Goal: Find specific page/section: Find specific page/section

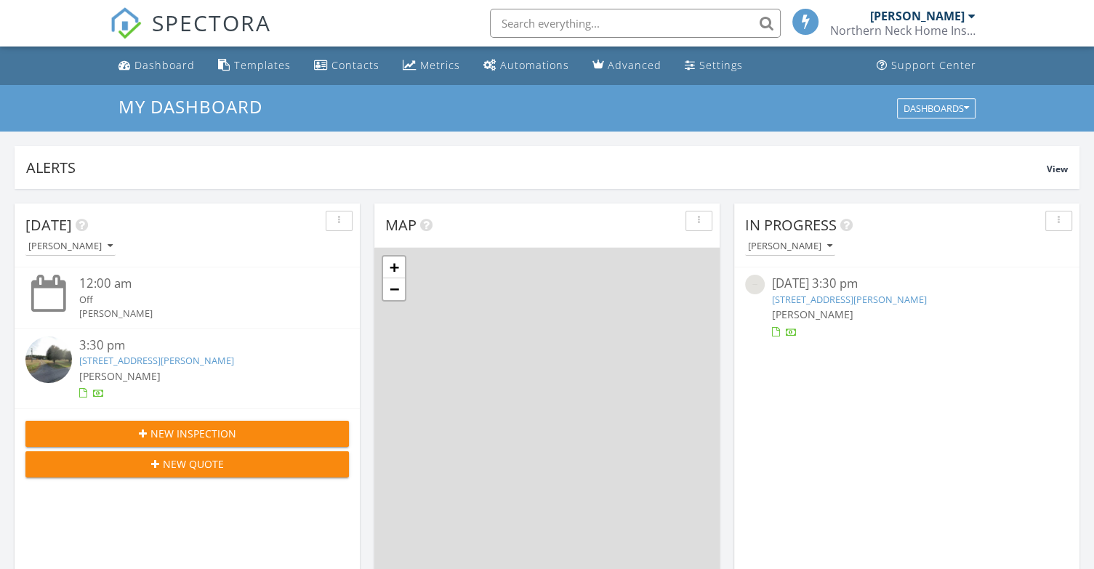
scroll to position [1346, 1117]
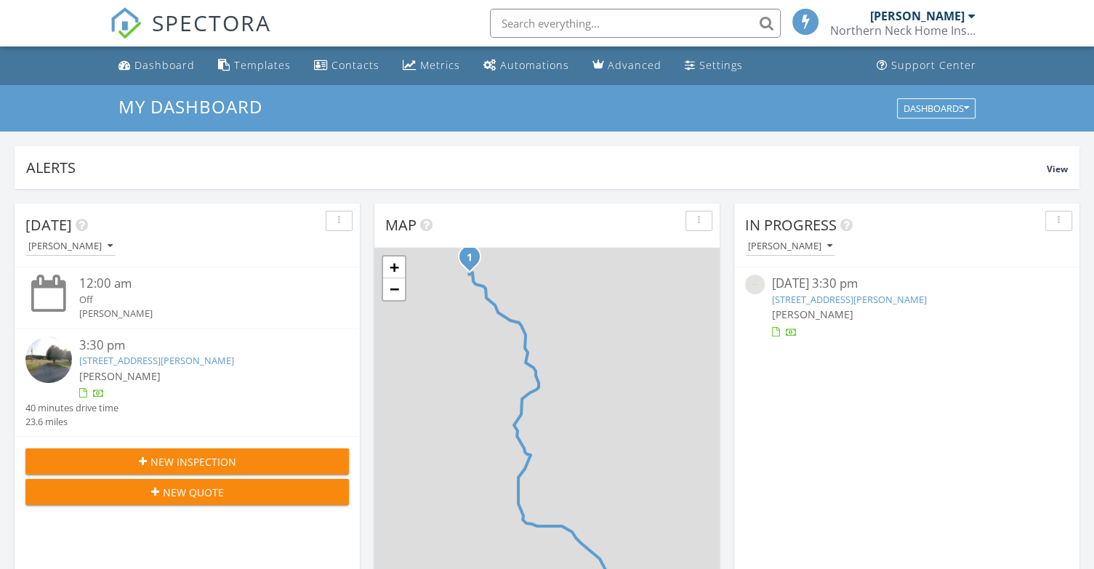
click at [636, 24] on input "text" at bounding box center [635, 23] width 291 height 29
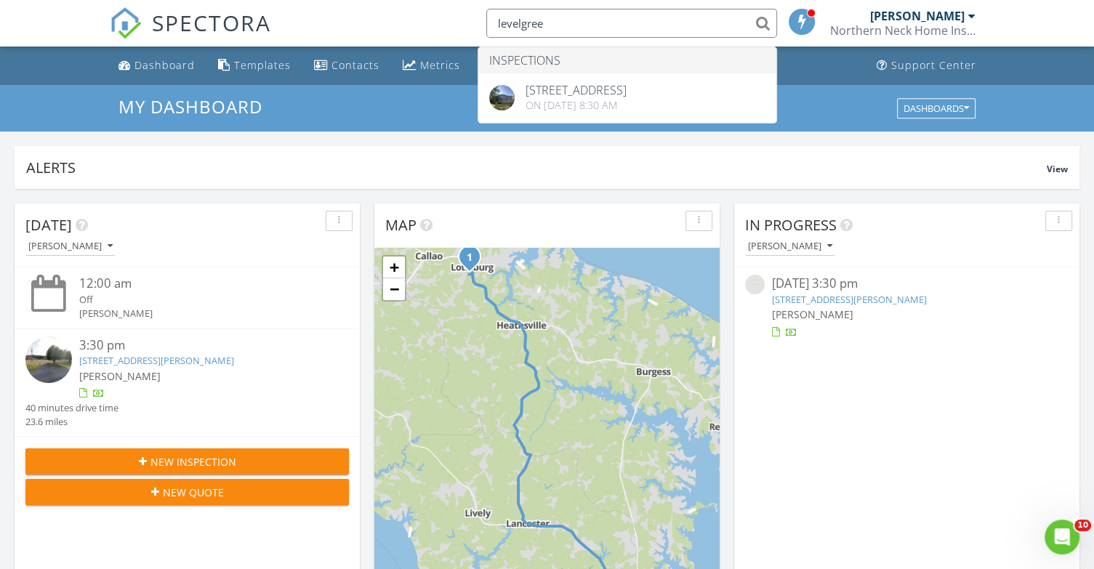
scroll to position [0, 0]
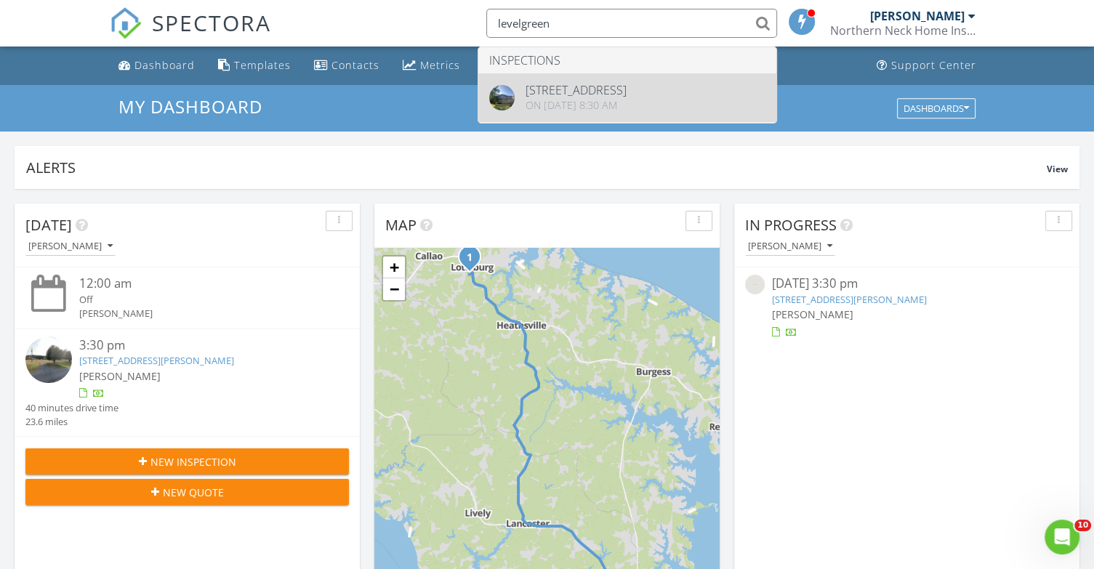
type input "levelgreen"
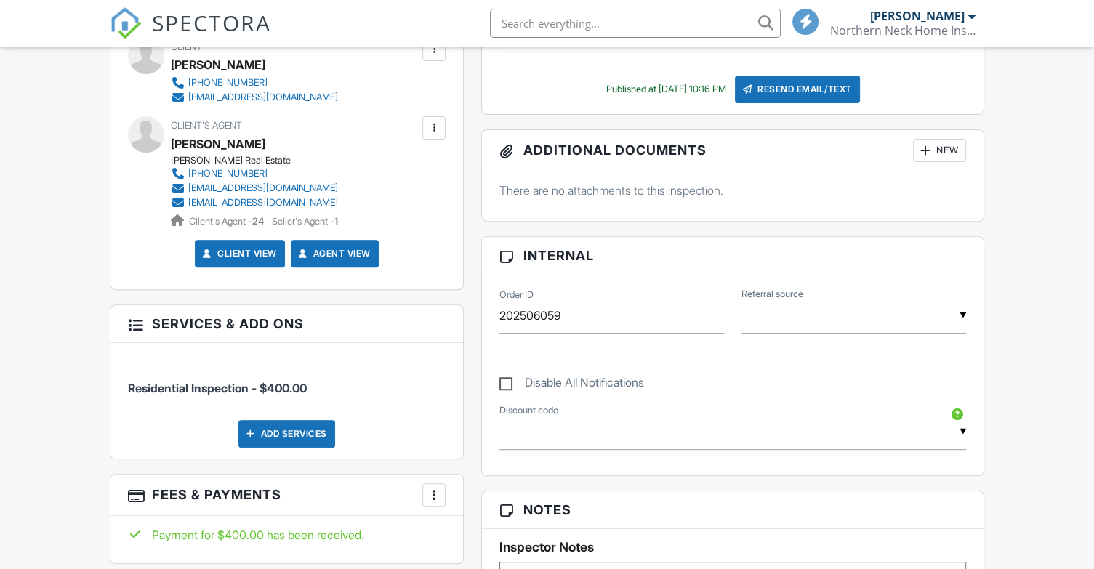
scroll to position [522, 0]
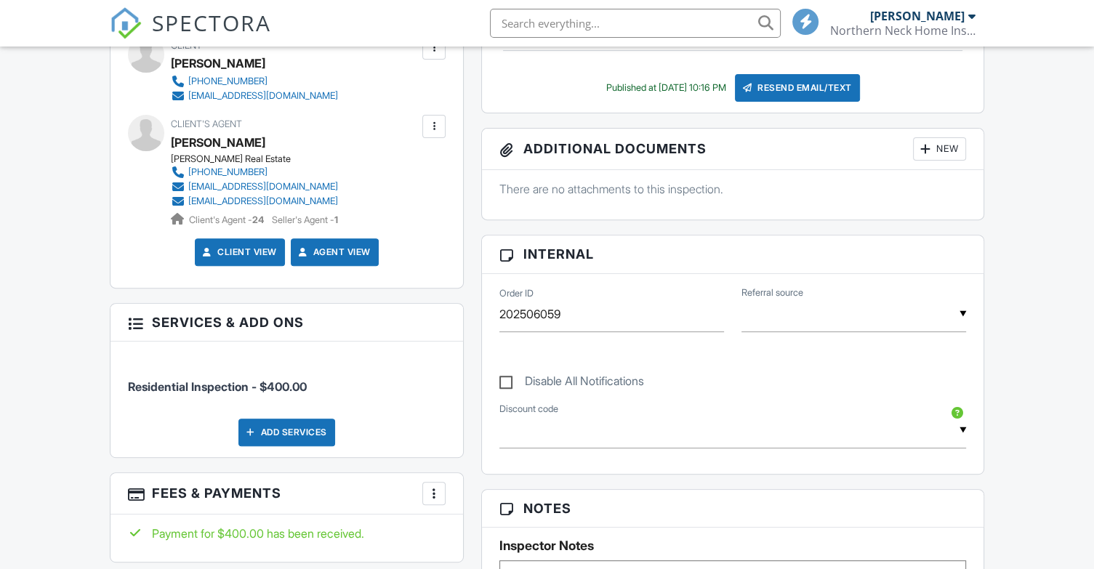
click at [237, 252] on link "Client View" at bounding box center [238, 252] width 77 height 15
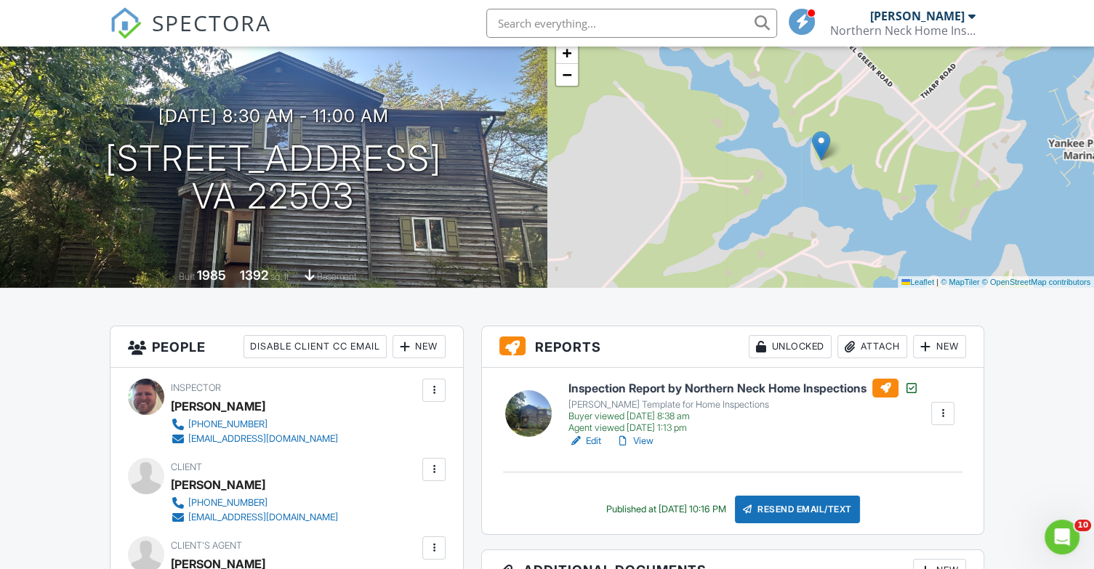
scroll to position [0, 0]
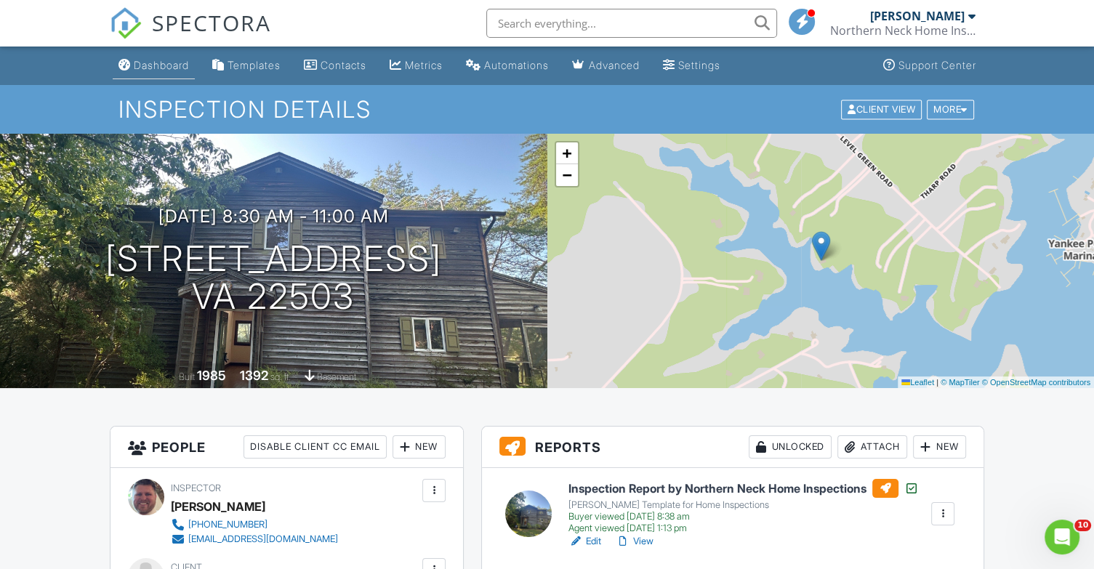
click at [148, 60] on div "Dashboard" at bounding box center [161, 65] width 55 height 12
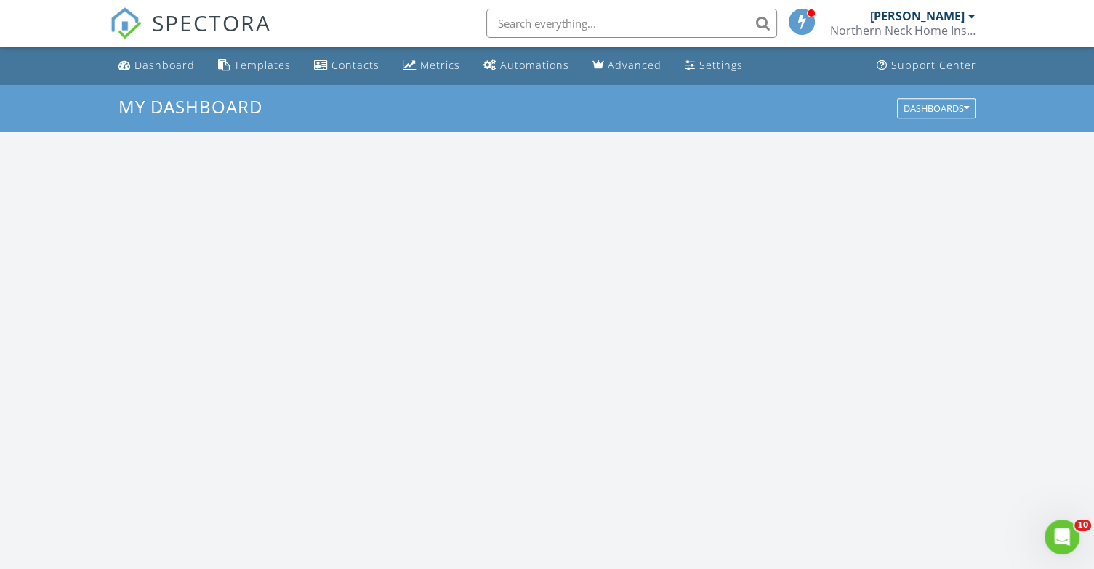
scroll to position [1346, 1117]
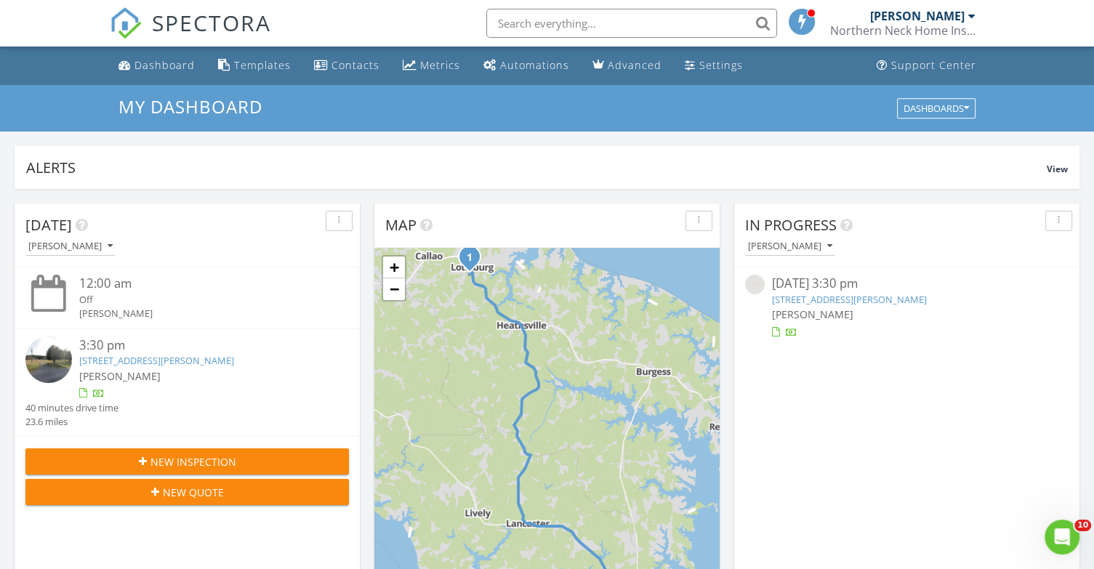
click at [863, 302] on link "287 Jones Ln, Heathsville, VA 22473" at bounding box center [849, 299] width 155 height 13
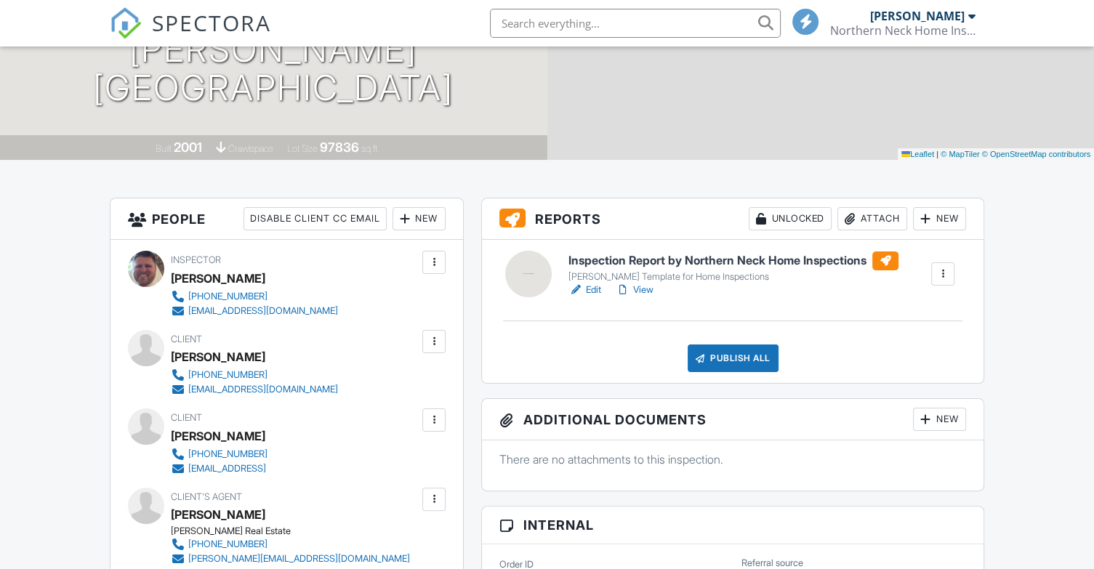
scroll to position [236, 0]
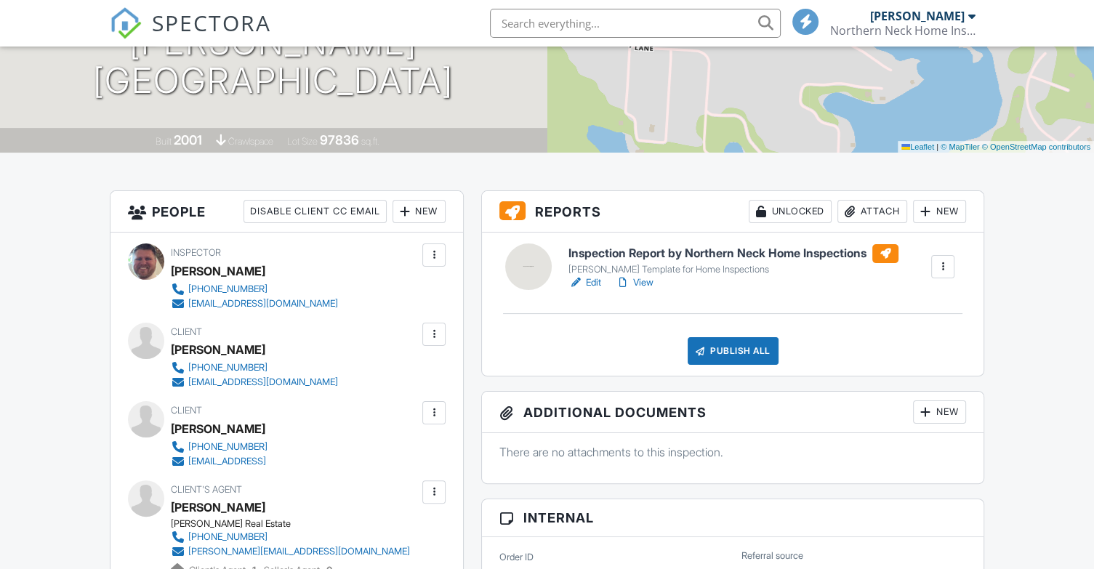
click at [588, 285] on link "Edit" at bounding box center [585, 283] width 33 height 15
